Goal: Information Seeking & Learning: Learn about a topic

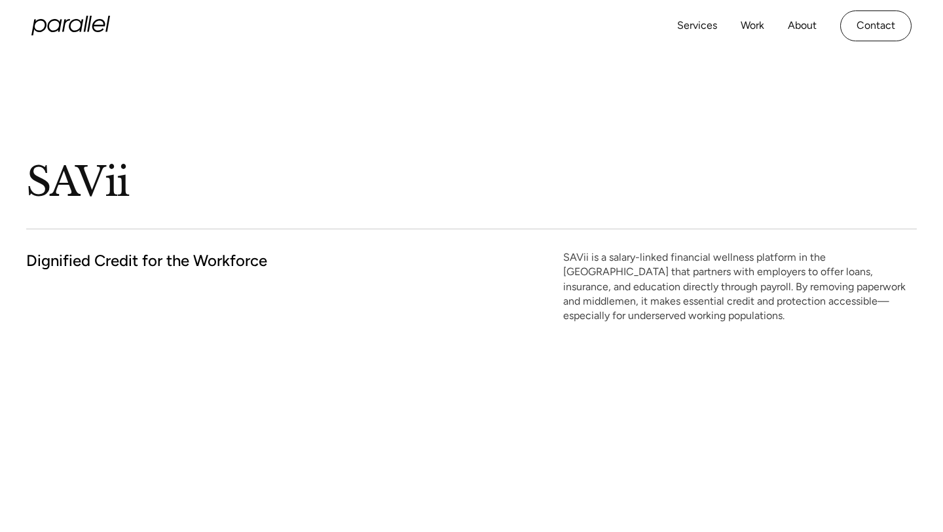
click at [70, 24] on icon "home" at bounding box center [76, 25] width 14 height 13
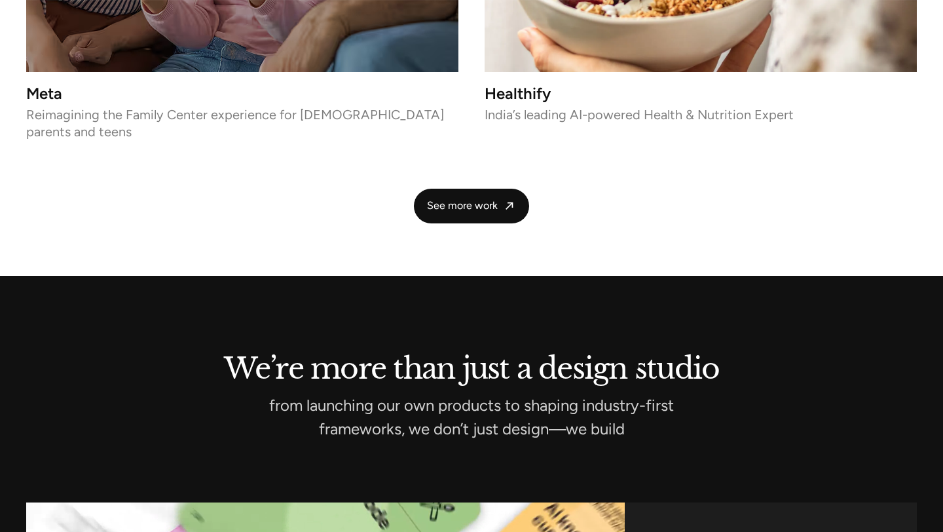
scroll to position [2893, 0]
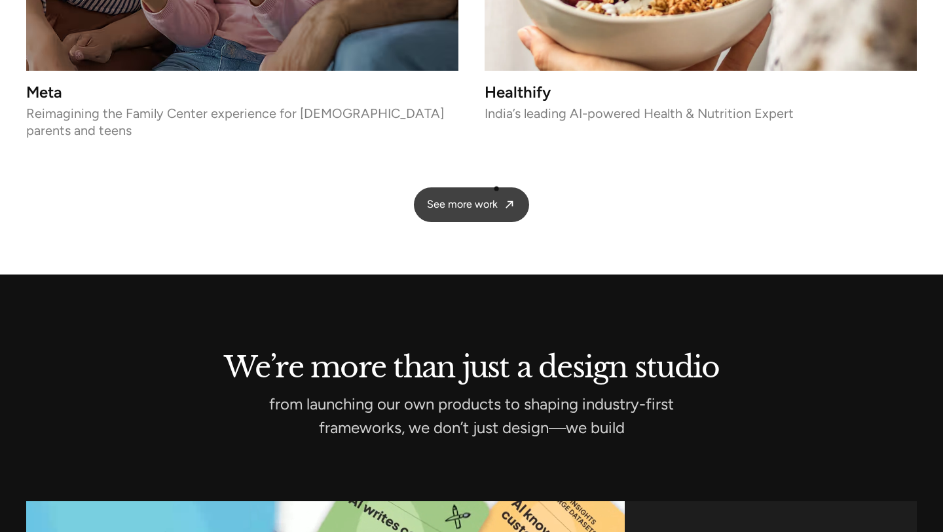
click at [497, 198] on span "See more work" at bounding box center [462, 205] width 71 height 14
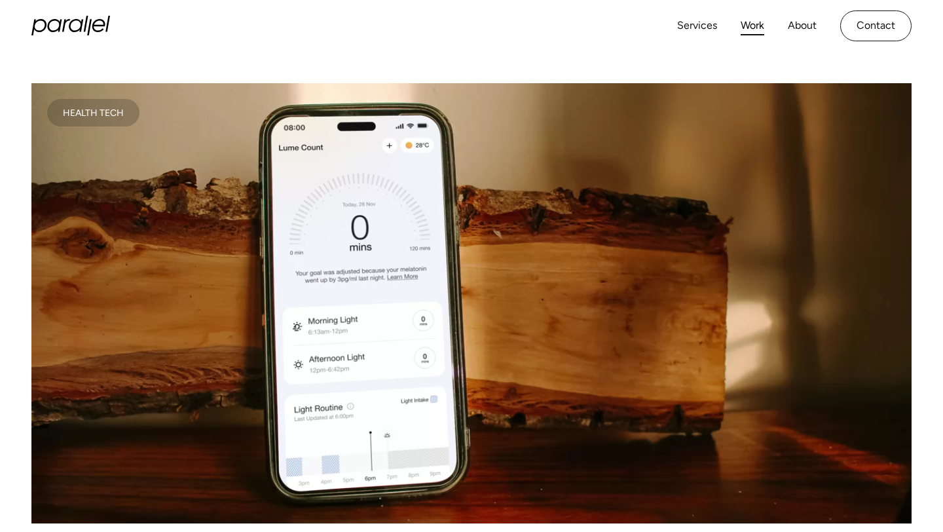
scroll to position [464, 0]
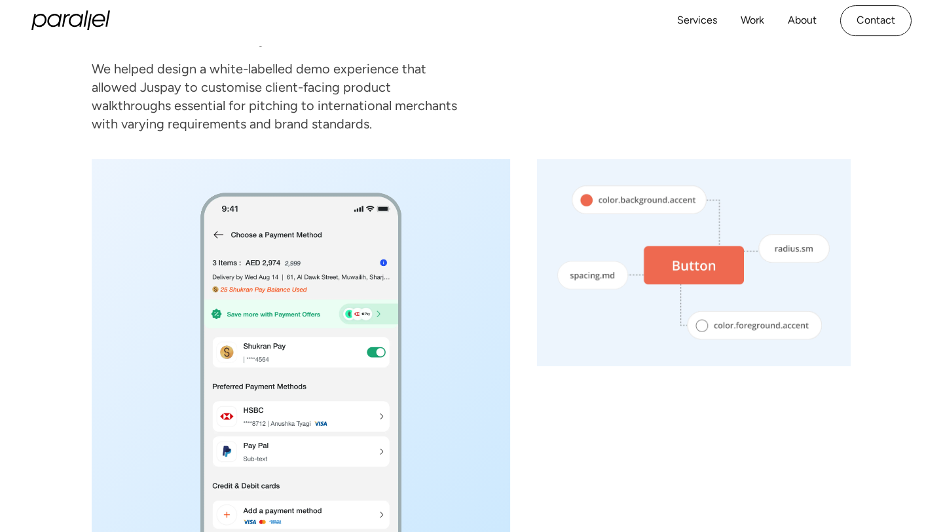
scroll to position [2891, 0]
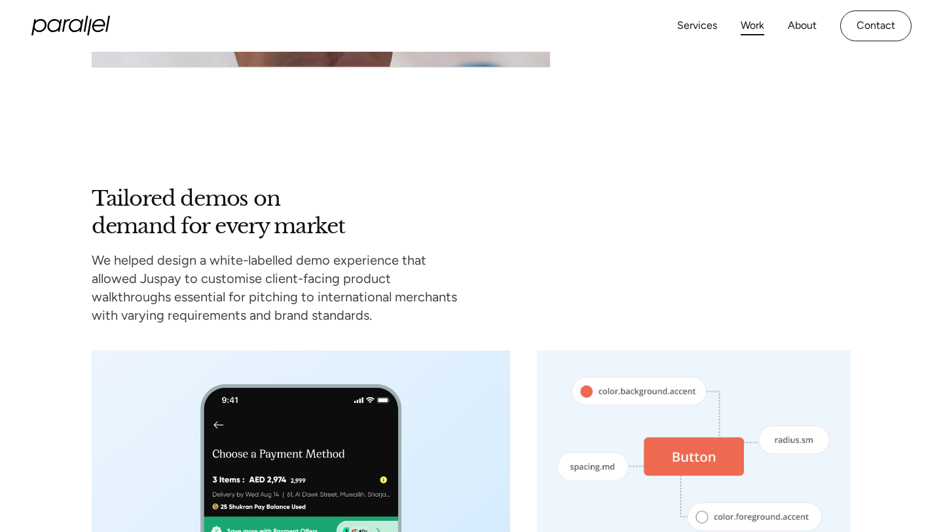
click at [749, 16] on link "Work" at bounding box center [753, 25] width 24 height 19
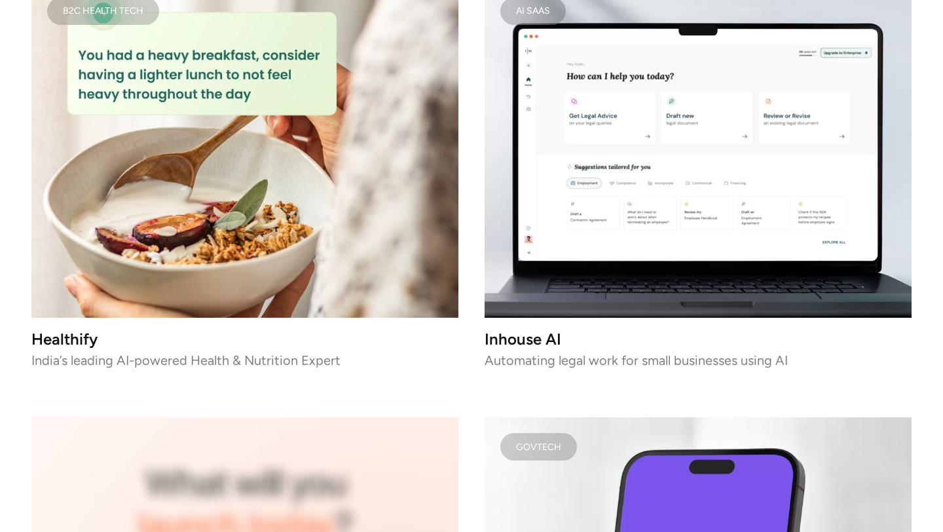
scroll to position [3107, 0]
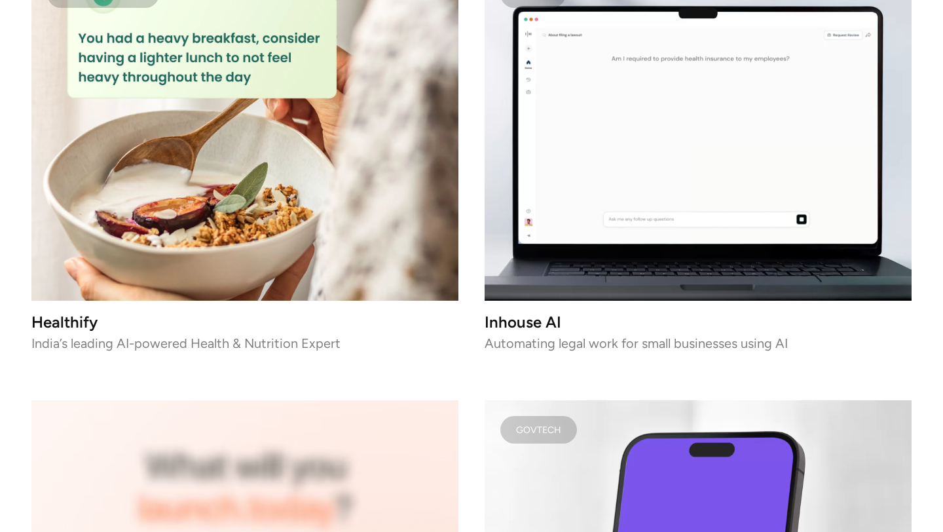
click at [83, 317] on h3 "Healthify" at bounding box center [244, 321] width 427 height 11
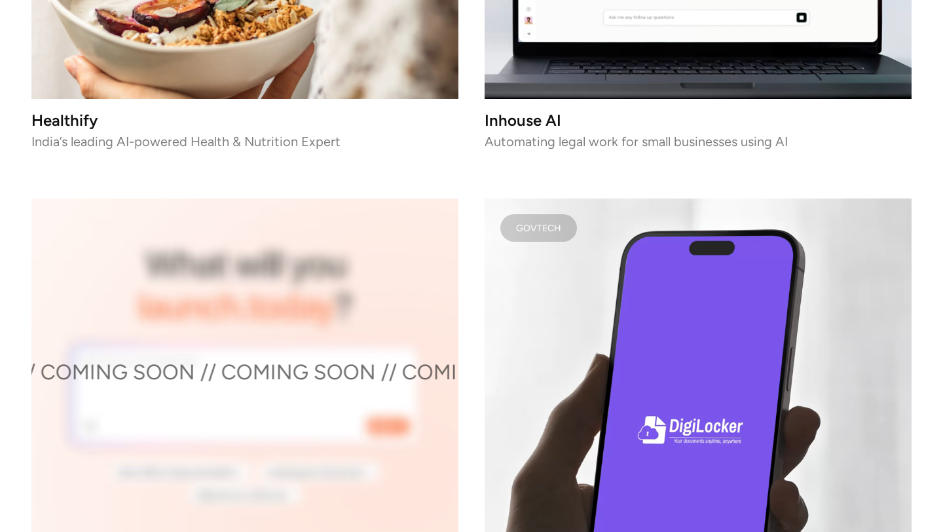
scroll to position [3333, 0]
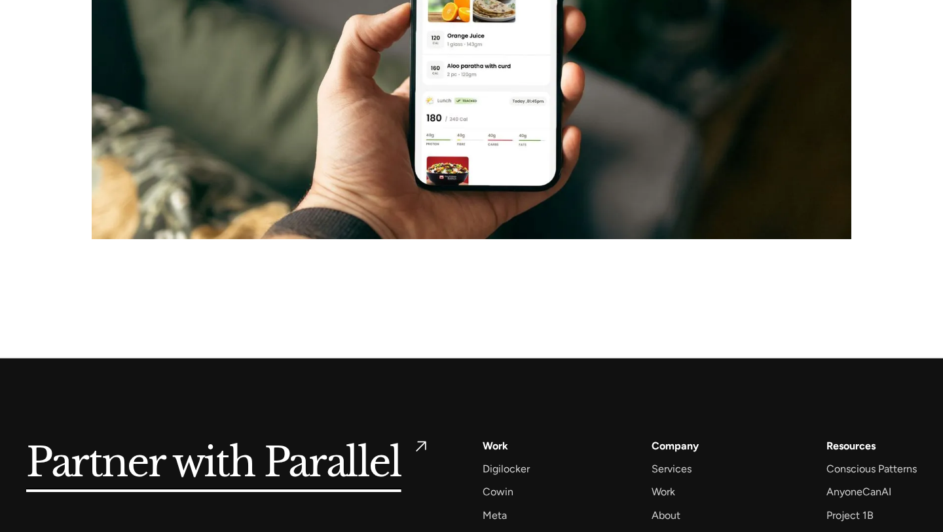
scroll to position [6809, 0]
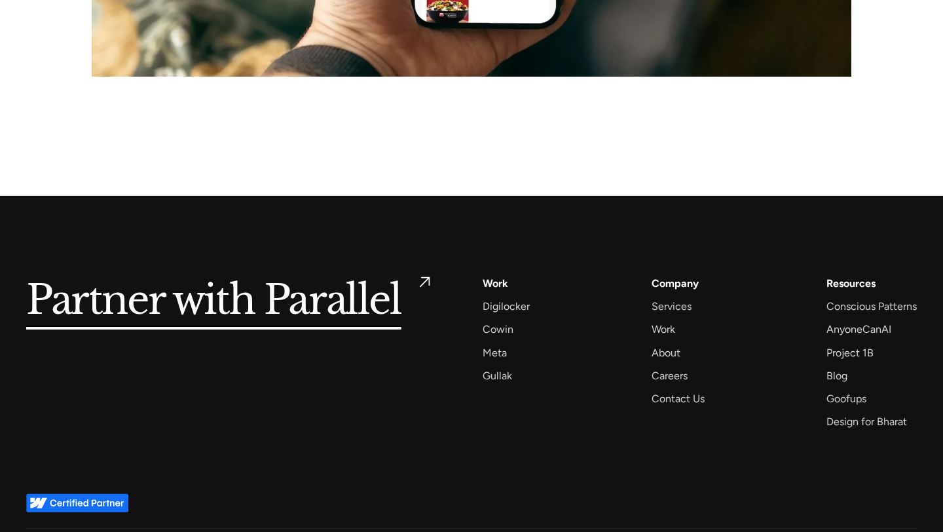
click at [407, 278] on link "Partner with Parallel" at bounding box center [228, 300] width 404 height 53
click at [506, 297] on div "Digilocker" at bounding box center [506, 306] width 47 height 18
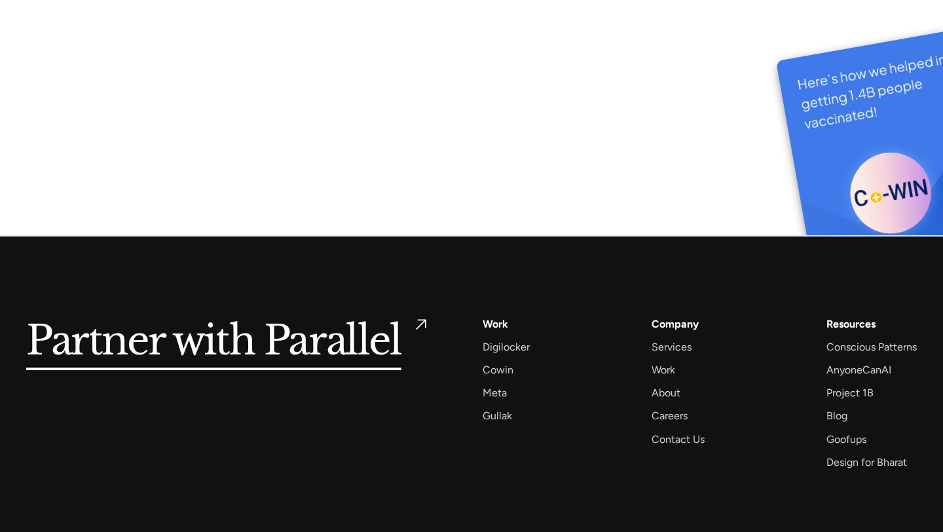
scroll to position [7085, 0]
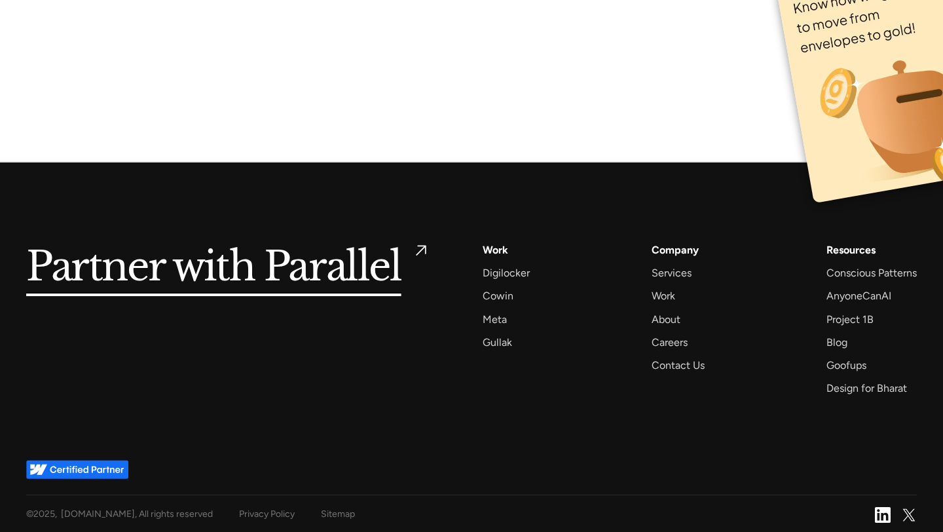
scroll to position [8659, 0]
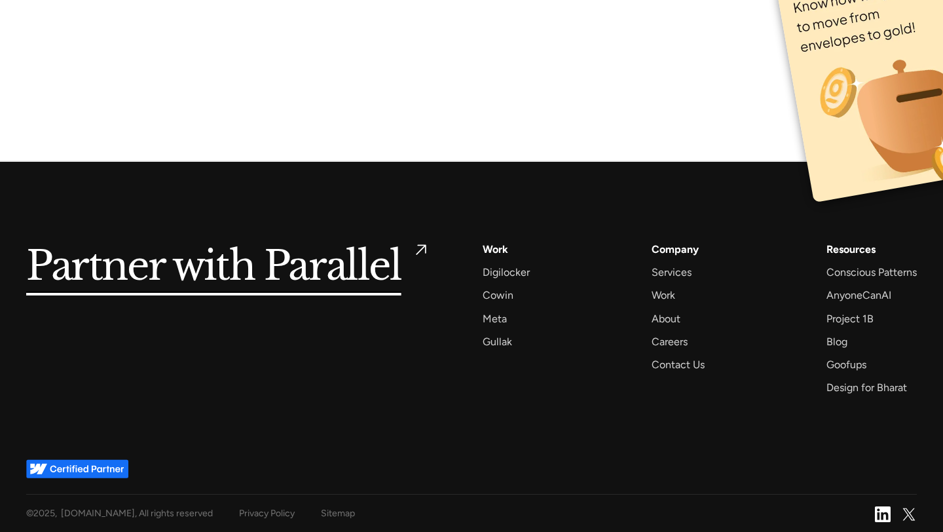
click at [102, 470] on img at bounding box center [77, 468] width 102 height 19
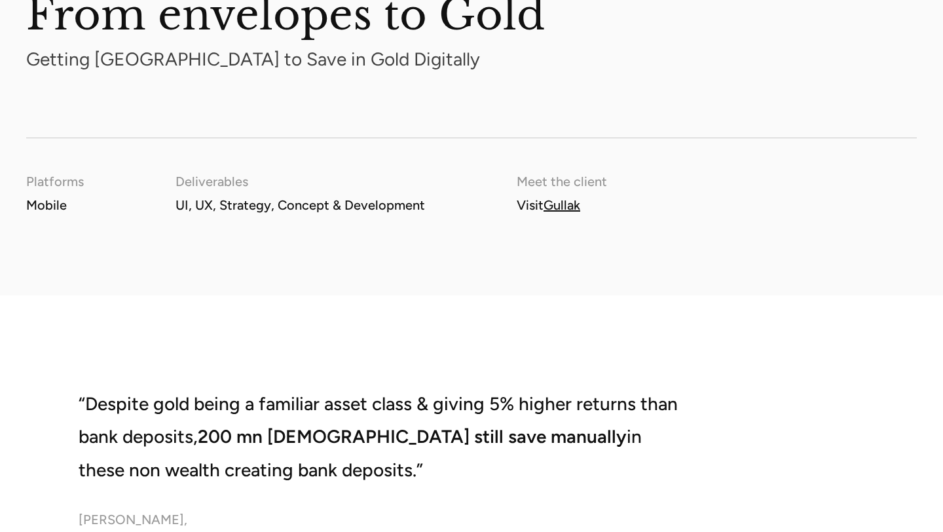
scroll to position [1612, 0]
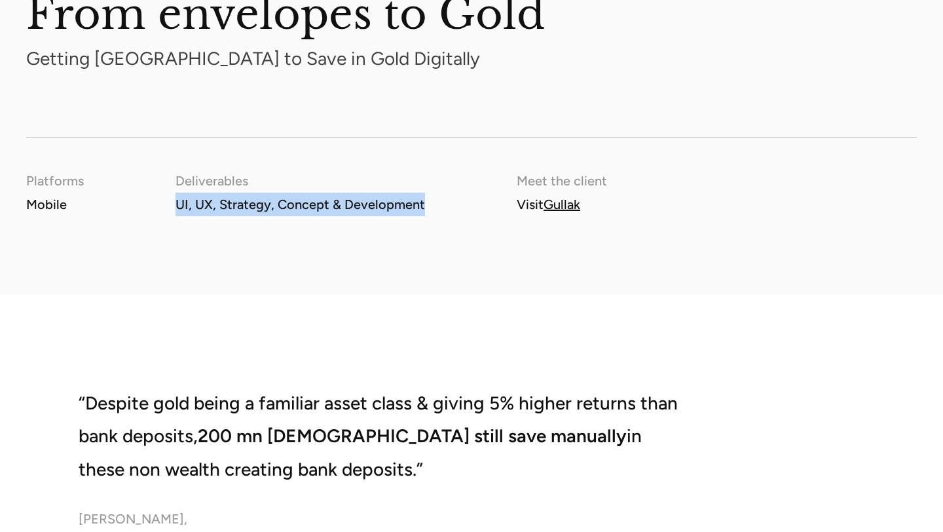
drag, startPoint x: 167, startPoint y: 204, endPoint x: 421, endPoint y: 201, distance: 254.2
click at [421, 201] on div "Platforms Mobile Deliverables UI, UX, Strategy, Concept & Development Meet the …" at bounding box center [471, 192] width 891 height 47
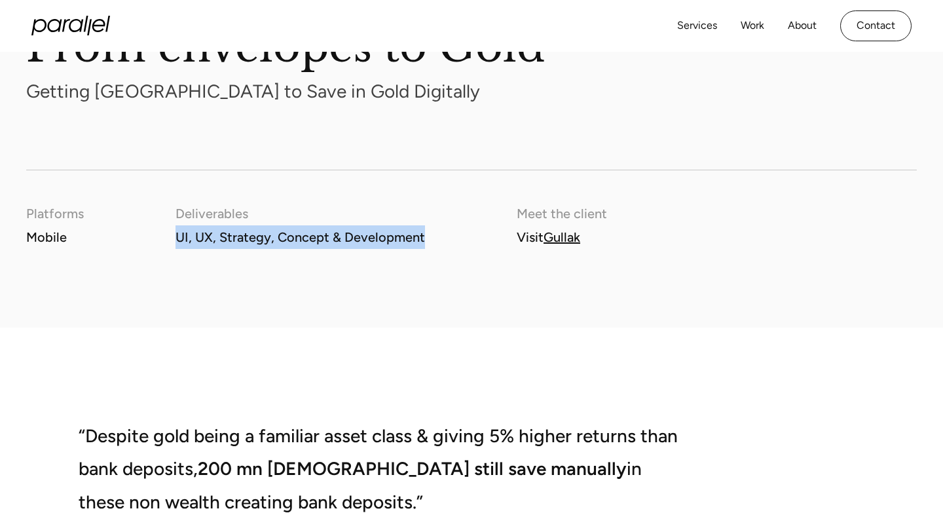
scroll to position [1579, 0]
click at [551, 237] on link "Gullak" at bounding box center [562, 238] width 37 height 16
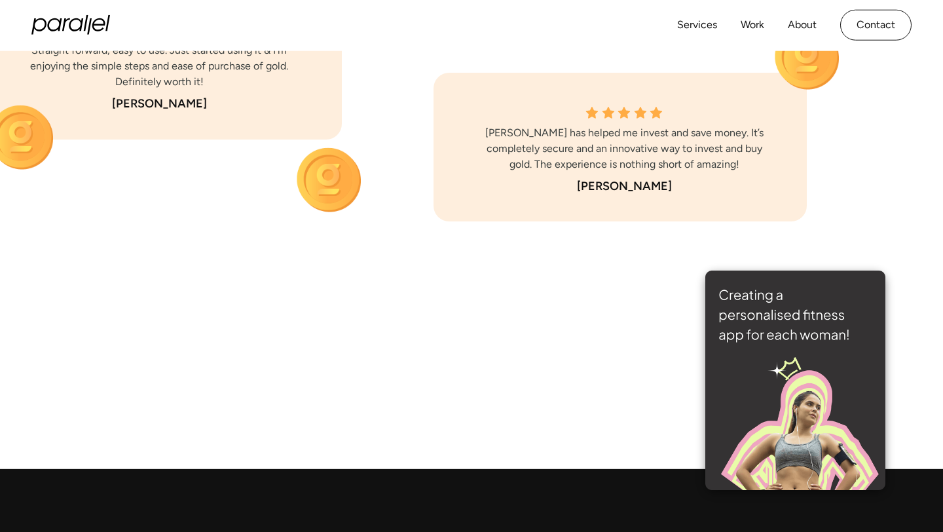
scroll to position [8803, 0]
click at [880, 381] on img at bounding box center [795, 380] width 180 height 219
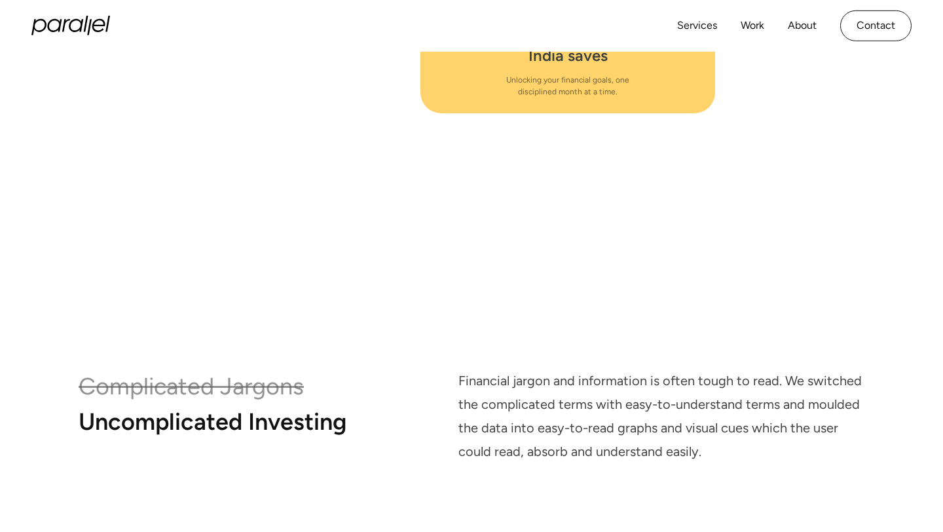
scroll to position [6633, 0]
